Goal: Transaction & Acquisition: Purchase product/service

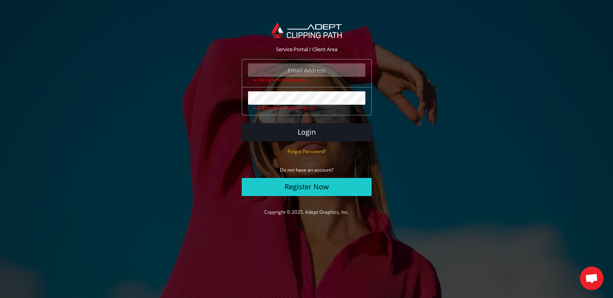
type input "vjtphoto@me.com"
click at [314, 132] on button "Login" at bounding box center [307, 132] width 130 height 18
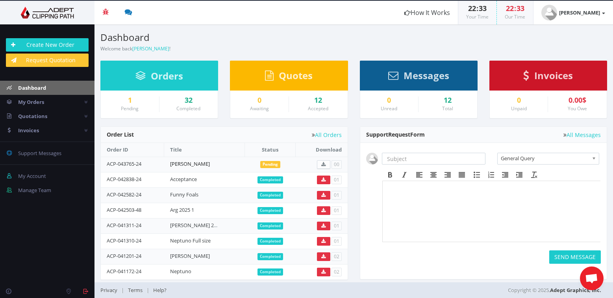
click at [203, 163] on link "Adrian Wade" at bounding box center [190, 163] width 40 height 7
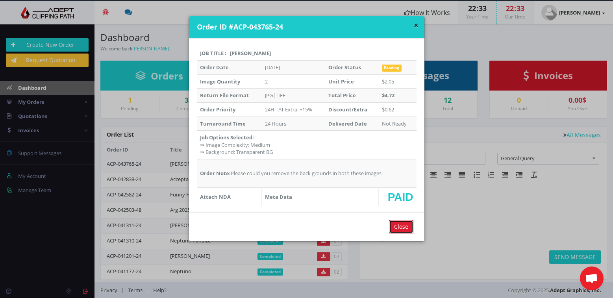
click at [392, 225] on input "Close" at bounding box center [401, 226] width 24 height 13
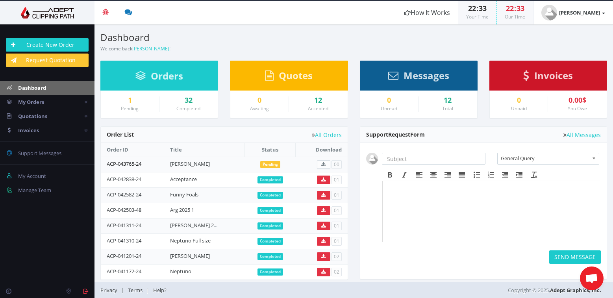
click at [141, 164] on link "ACP-043765-24" at bounding box center [124, 163] width 35 height 7
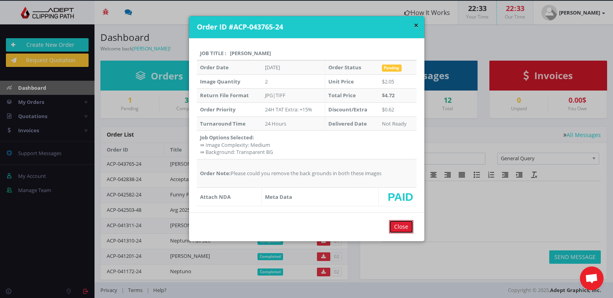
click at [401, 229] on input "Close" at bounding box center [401, 226] width 24 height 13
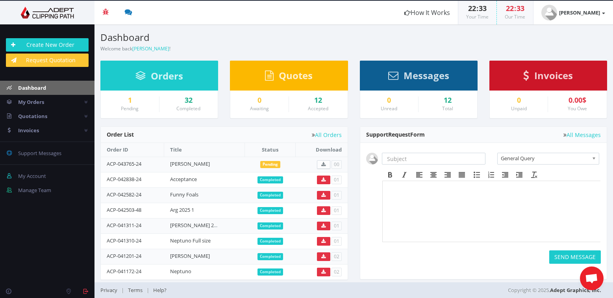
scroll to position [5, 0]
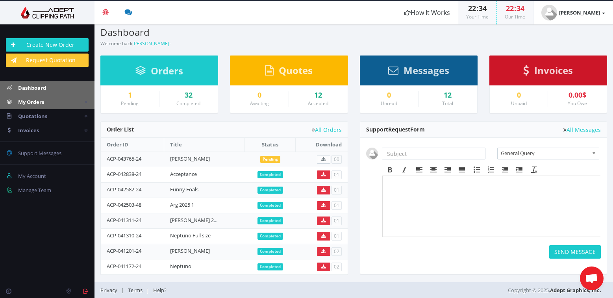
click at [56, 102] on link "My Orders" at bounding box center [47, 102] width 95 height 14
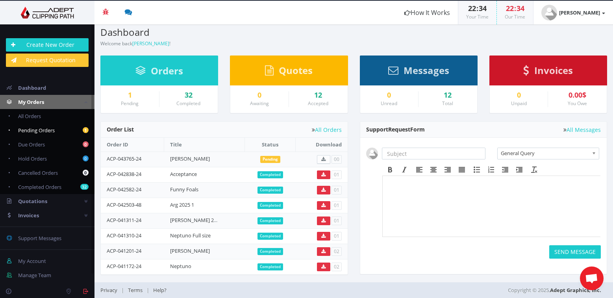
click at [60, 130] on link "1 Pending Orders" at bounding box center [47, 130] width 95 height 14
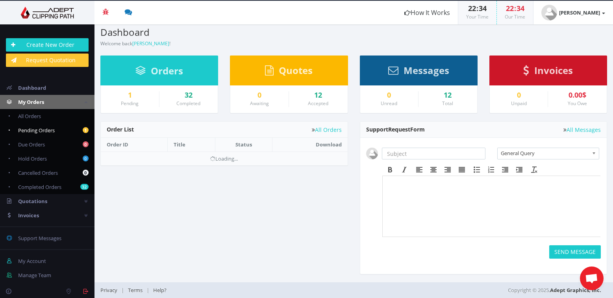
scroll to position [5, 0]
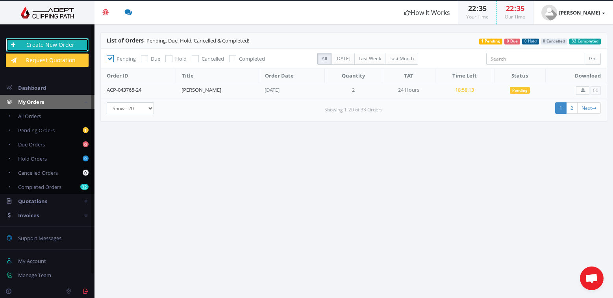
click at [78, 47] on link "Create New Order" at bounding box center [47, 44] width 83 height 13
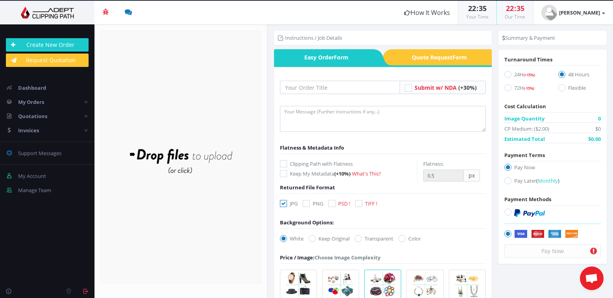
click at [186, 171] on div "Drop files here to upload" at bounding box center [180, 157] width 169 height 48
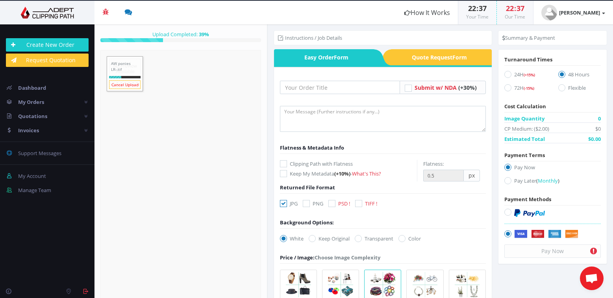
click at [135, 83] on link "Cancel Upload" at bounding box center [125, 84] width 32 height 9
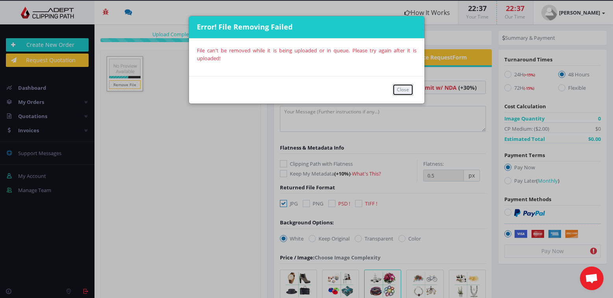
click at [402, 88] on button "Close" at bounding box center [403, 90] width 21 height 12
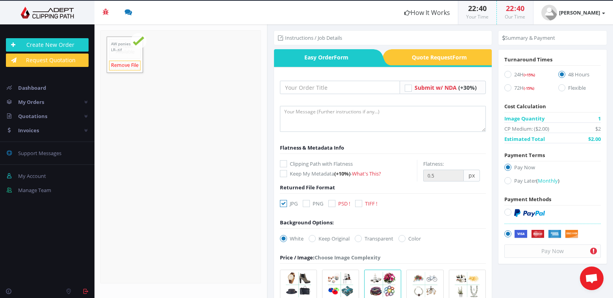
click at [135, 64] on link "Remove File" at bounding box center [125, 66] width 32 height 10
click at [190, 128] on form "Drop files here to upload" at bounding box center [180, 156] width 161 height 253
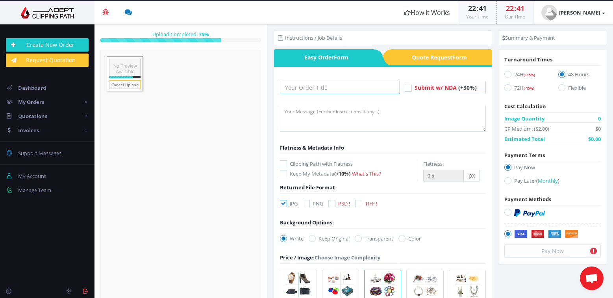
click at [331, 87] on input "text" at bounding box center [340, 87] width 120 height 13
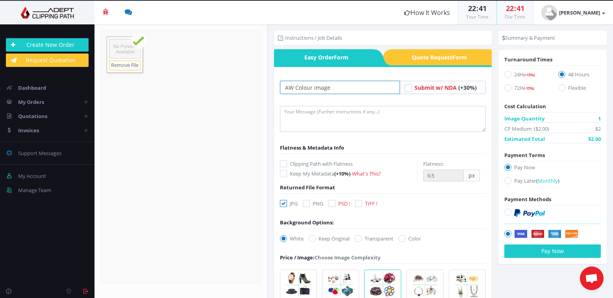
type input "AW Colour image"
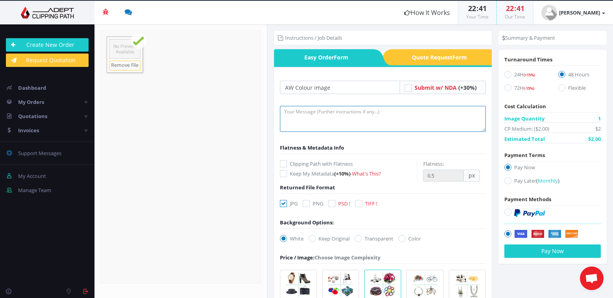
click at [320, 108] on textarea at bounding box center [383, 119] width 206 height 26
type textarea "Please remove background"
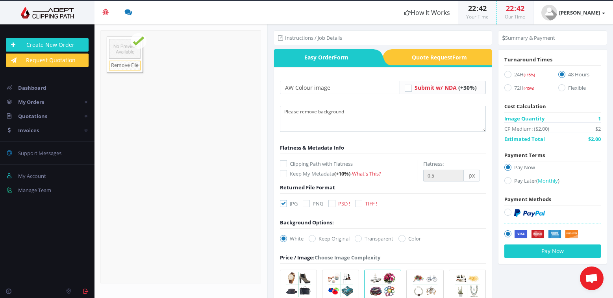
click at [357, 204] on icon at bounding box center [358, 203] width 7 height 7
click at [357, 204] on input "TIFF !" at bounding box center [359, 203] width 5 height 5
checkbox input "true"
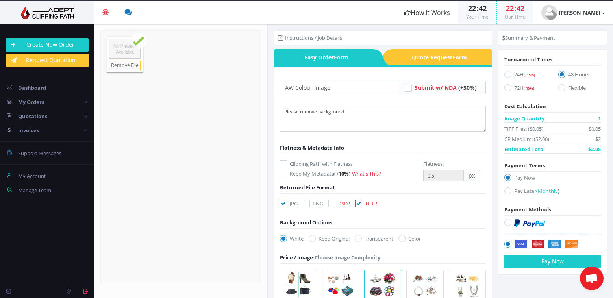
click at [506, 74] on icon at bounding box center [508, 74] width 7 height 7
click at [507, 74] on input "24H (+15%)" at bounding box center [509, 74] width 5 height 5
radio input "true"
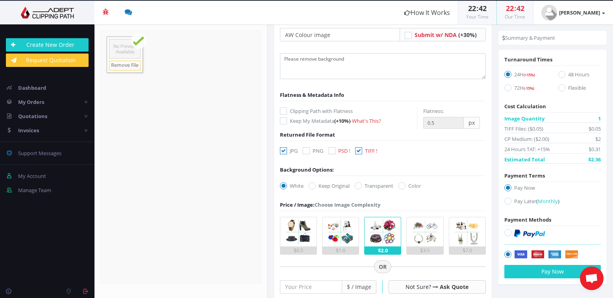
scroll to position [54, 0]
click at [505, 232] on icon at bounding box center [508, 232] width 7 height 7
click at [507, 232] on input "radio" at bounding box center [509, 232] width 5 height 5
radio input "true"
click at [541, 269] on button "Pay Now" at bounding box center [553, 271] width 96 height 13
